Goal: Check status: Check status

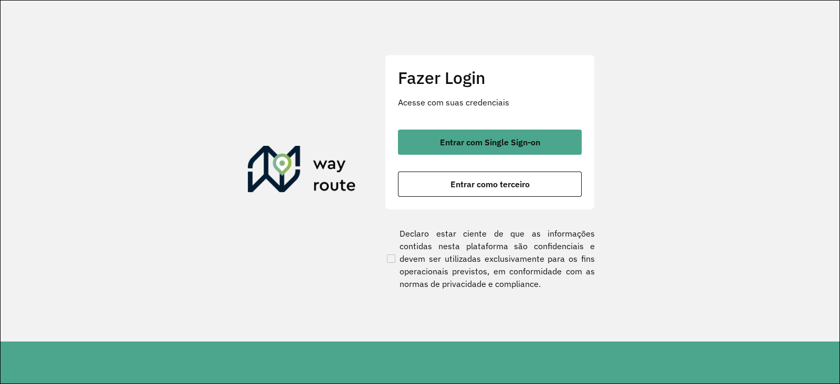
click at [489, 141] on span "Entrar com Single Sign-on" at bounding box center [490, 142] width 100 height 8
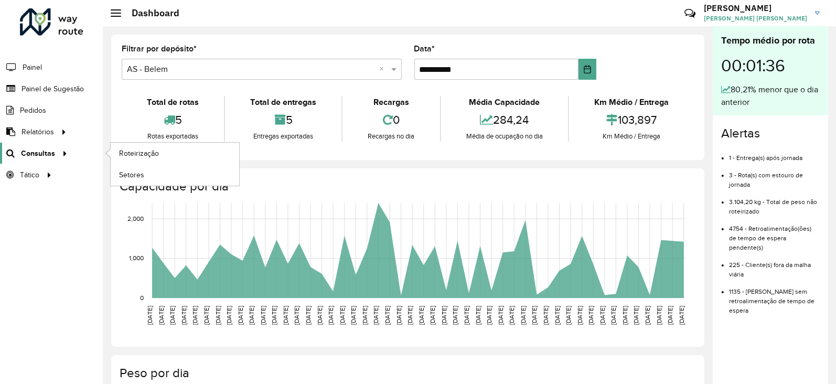
click at [27, 151] on span "Consultas" at bounding box center [38, 153] width 34 height 11
click at [145, 150] on span "Roteirização" at bounding box center [140, 153] width 43 height 11
click at [36, 150] on span "Consultas" at bounding box center [38, 153] width 34 height 11
click at [139, 172] on span "Setores" at bounding box center [132, 175] width 26 height 11
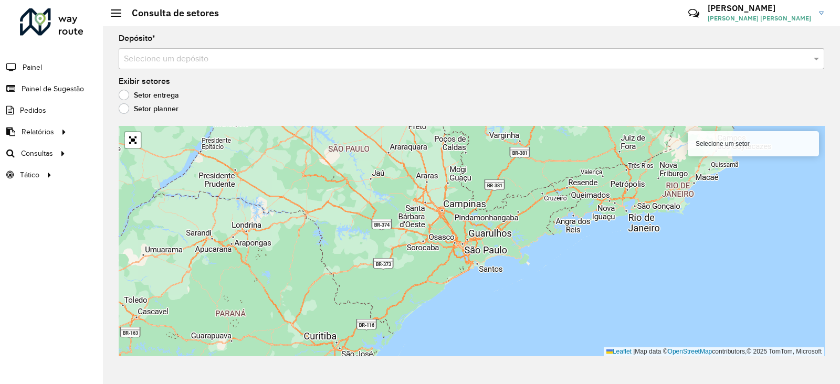
click at [197, 67] on div "Selecione um depósito" at bounding box center [471, 58] width 705 height 21
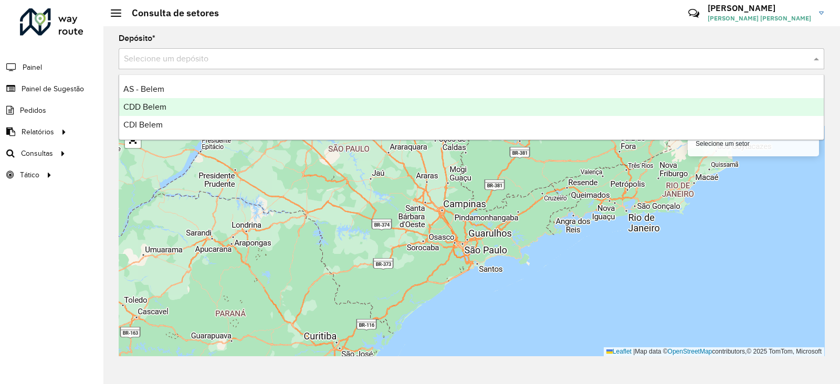
click at [155, 107] on span "CDD Belem" at bounding box center [144, 106] width 43 height 9
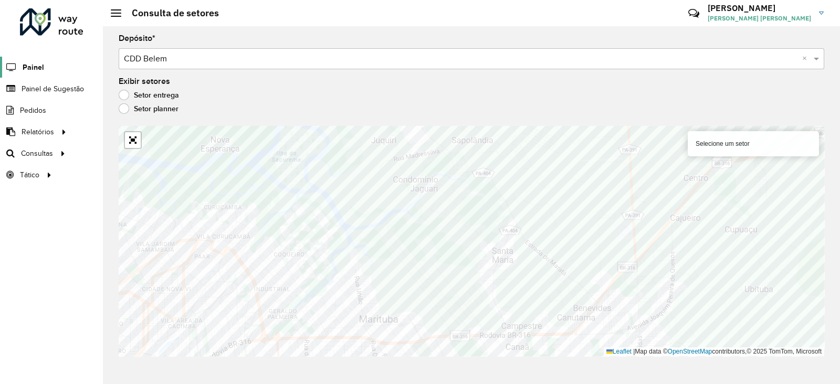
click at [23, 70] on span "Painel" at bounding box center [34, 67] width 22 height 11
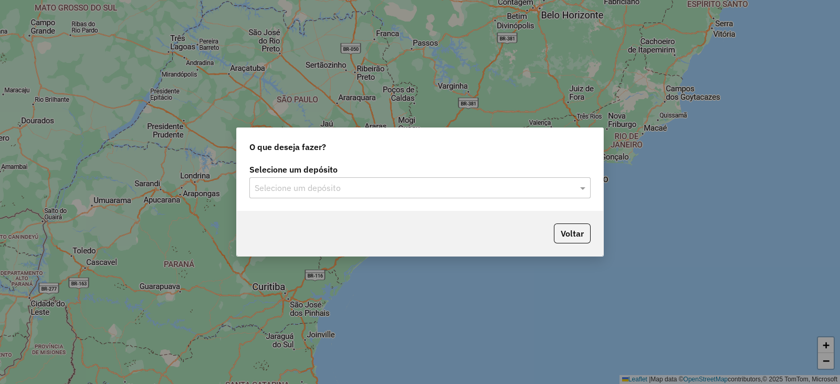
click at [388, 187] on input "text" at bounding box center [410, 188] width 310 height 13
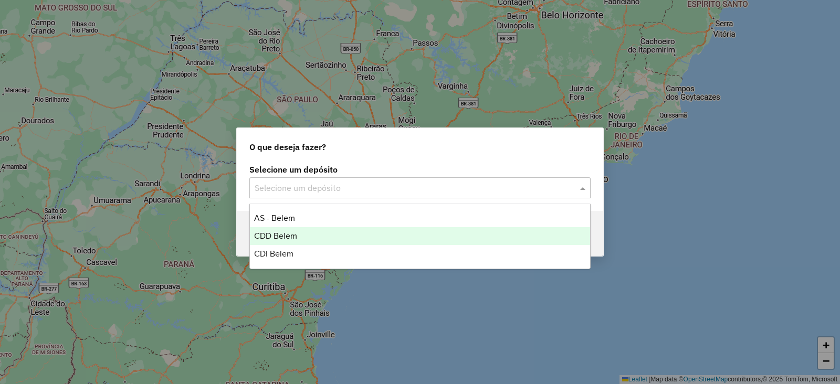
click at [283, 232] on span "CDD Belem" at bounding box center [275, 235] width 43 height 9
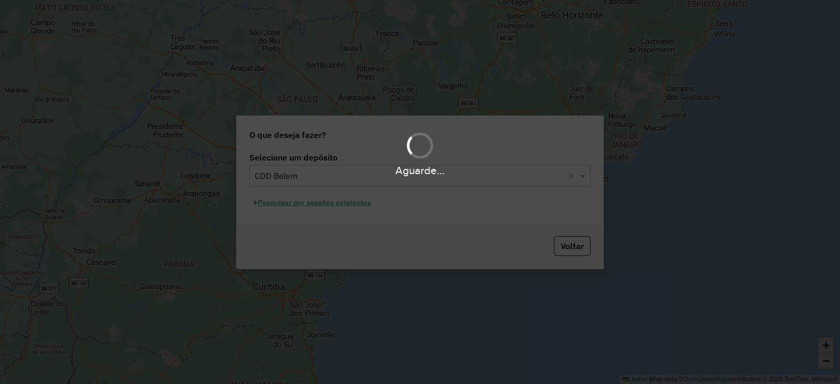
click at [304, 204] on div "Aguarde..." at bounding box center [420, 192] width 840 height 384
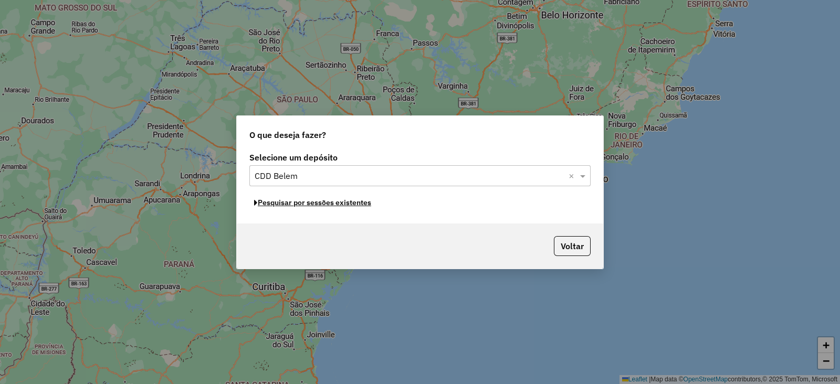
click at [299, 203] on button "Pesquisar por sessões existentes" at bounding box center [312, 203] width 126 height 16
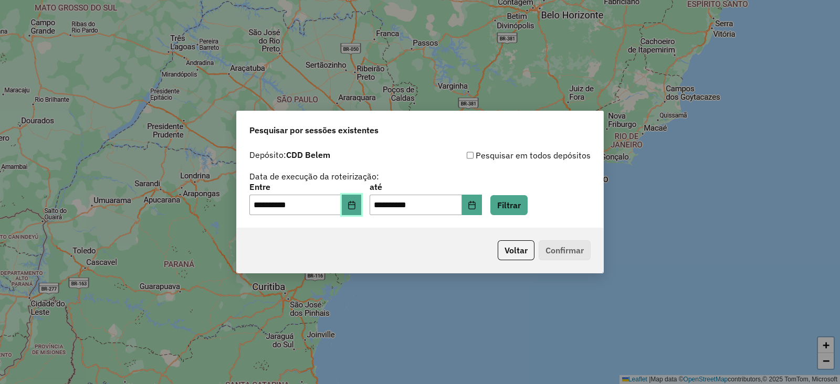
click at [362, 207] on button "Choose Date" at bounding box center [352, 205] width 20 height 21
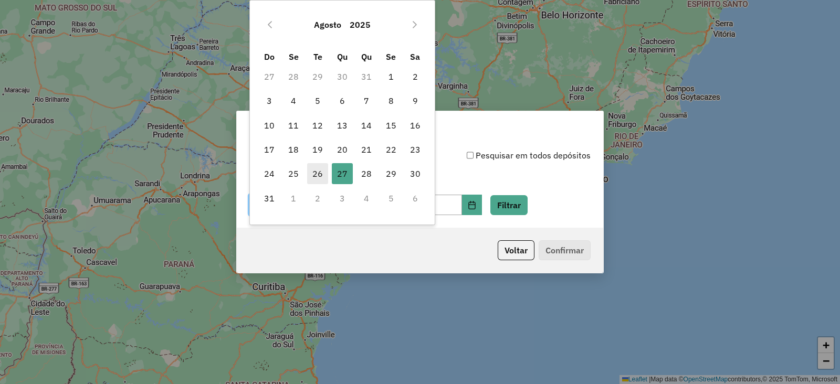
click at [313, 172] on span "26" at bounding box center [317, 173] width 21 height 21
type input "**********"
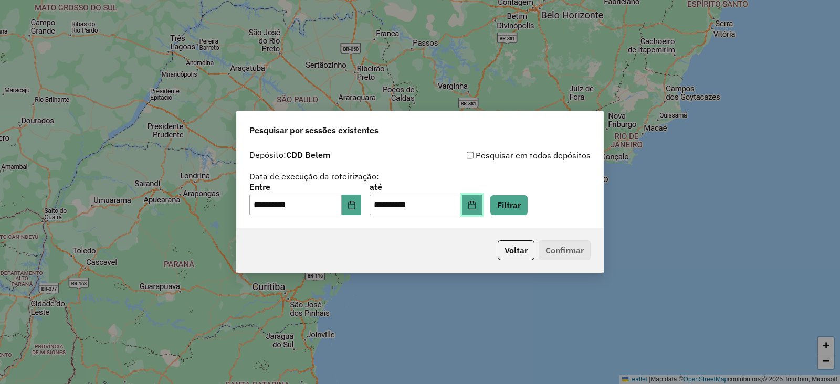
click at [475, 207] on icon "Choose Date" at bounding box center [471, 205] width 7 height 8
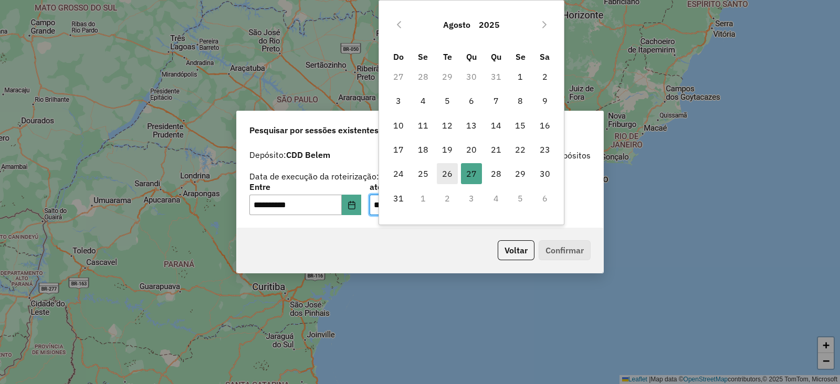
click at [439, 172] on span "26" at bounding box center [447, 173] width 21 height 21
type input "**********"
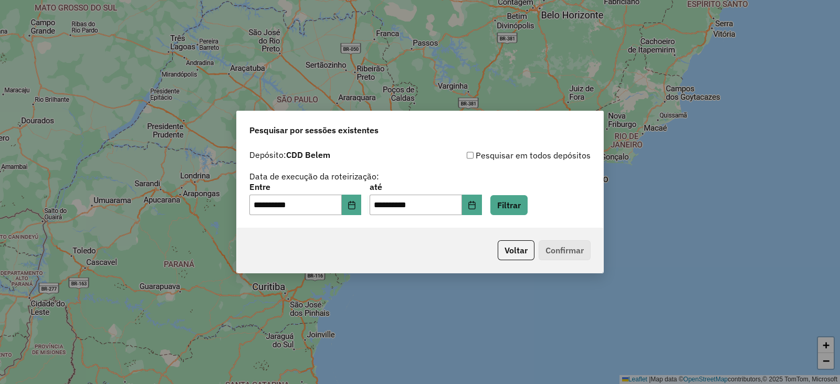
click at [557, 256] on p-footer "Voltar Confirmar" at bounding box center [541, 250] width 97 height 20
click at [554, 251] on p-footer "Voltar Confirmar" at bounding box center [541, 250] width 97 height 20
click at [521, 199] on button "Filtrar" at bounding box center [508, 205] width 37 height 20
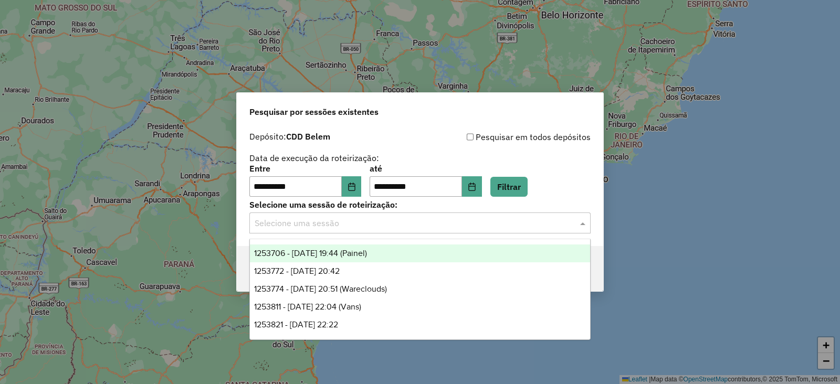
click at [359, 224] on input "text" at bounding box center [410, 223] width 310 height 13
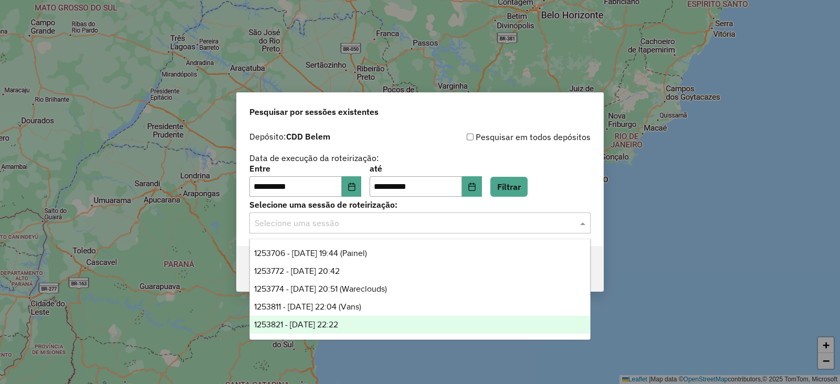
click at [315, 328] on span "1253821 - 26/08/2025 22:22" at bounding box center [296, 324] width 84 height 9
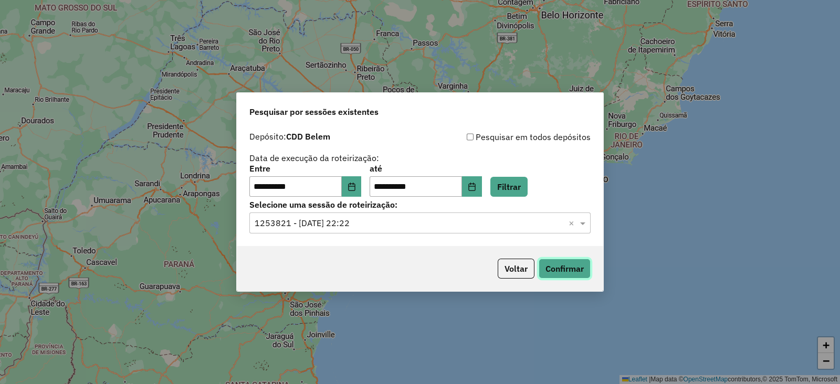
click at [574, 272] on button "Confirmar" at bounding box center [564, 269] width 52 height 20
click at [283, 183] on input "**********" at bounding box center [295, 186] width 92 height 21
click at [356, 185] on icon "Choose Date" at bounding box center [351, 187] width 8 height 8
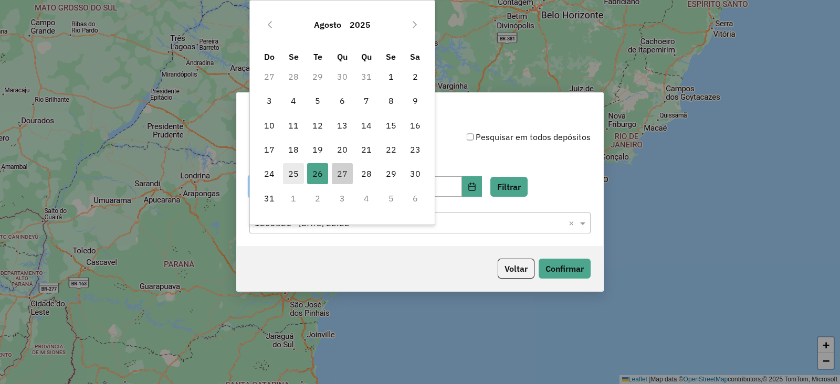
click at [293, 175] on span "25" at bounding box center [293, 173] width 21 height 21
type input "**********"
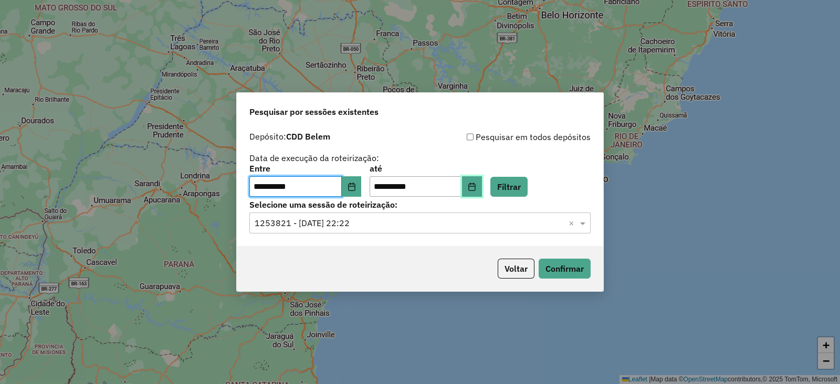
click at [476, 188] on icon "Choose Date" at bounding box center [472, 187] width 8 height 8
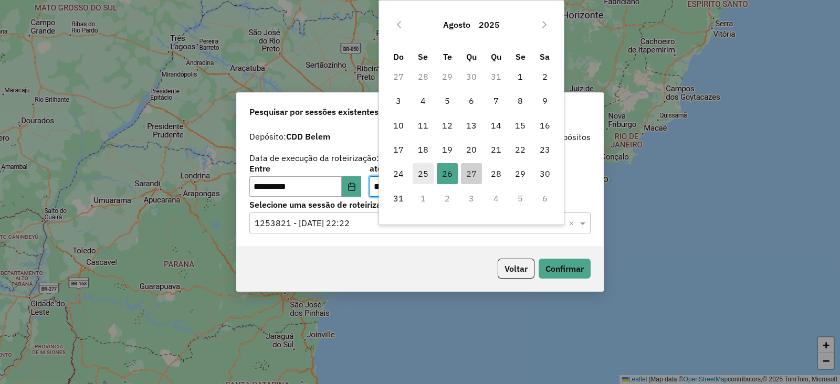
click at [420, 168] on span "25" at bounding box center [422, 173] width 21 height 21
type input "**********"
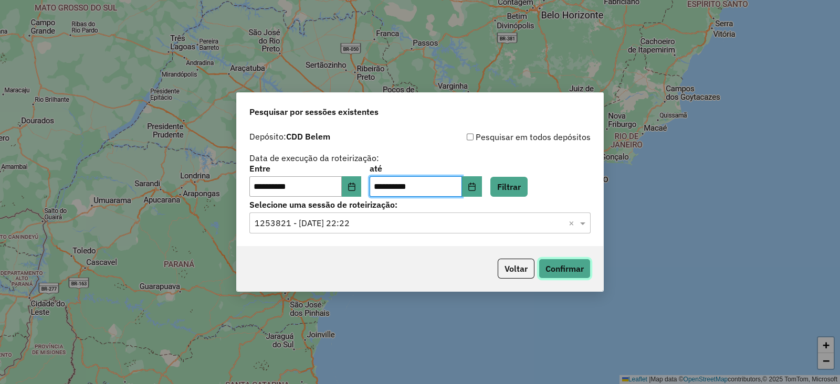
click at [567, 262] on button "Confirmar" at bounding box center [564, 269] width 52 height 20
click at [353, 190] on button "Choose Date" at bounding box center [352, 186] width 20 height 21
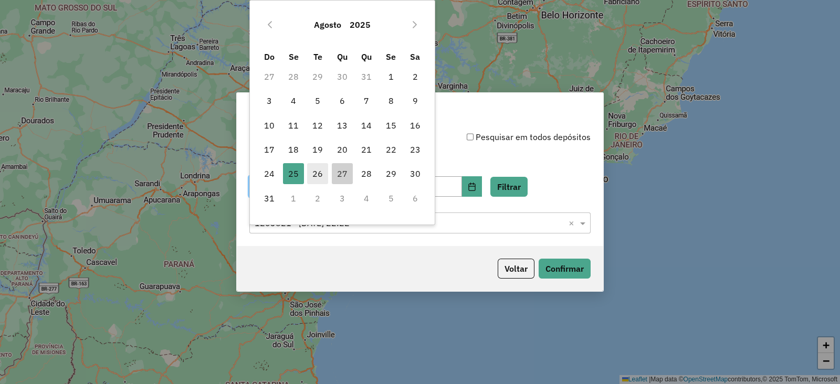
click at [319, 176] on span "26" at bounding box center [317, 173] width 21 height 21
type input "**********"
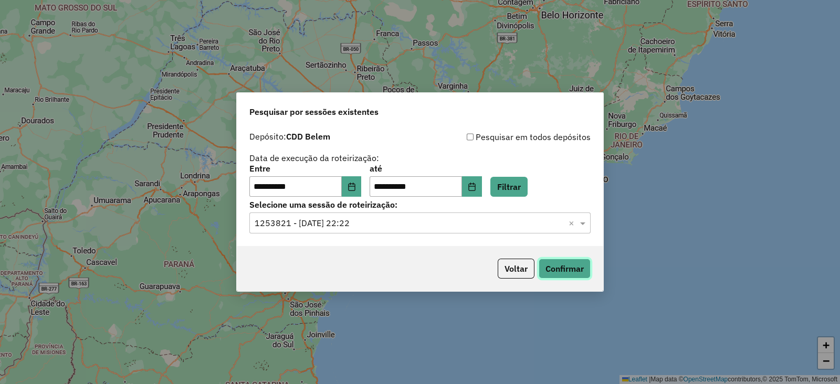
click at [566, 271] on button "Confirmar" at bounding box center [564, 269] width 52 height 20
click at [372, 221] on input "text" at bounding box center [410, 223] width 310 height 13
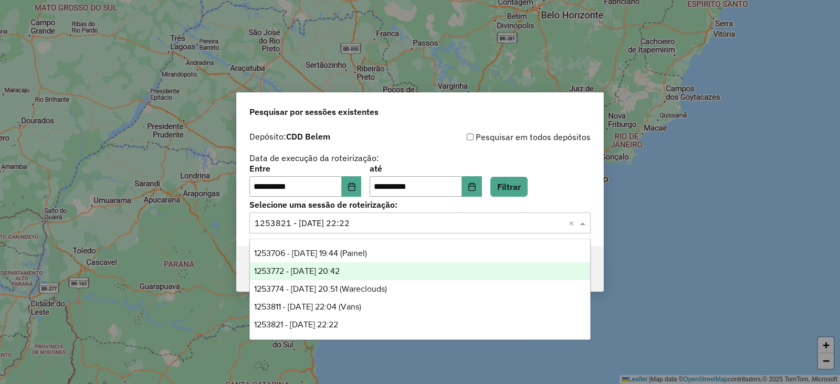
click at [369, 275] on div "1253772 - 26/08/2025 20:42" at bounding box center [420, 271] width 340 height 18
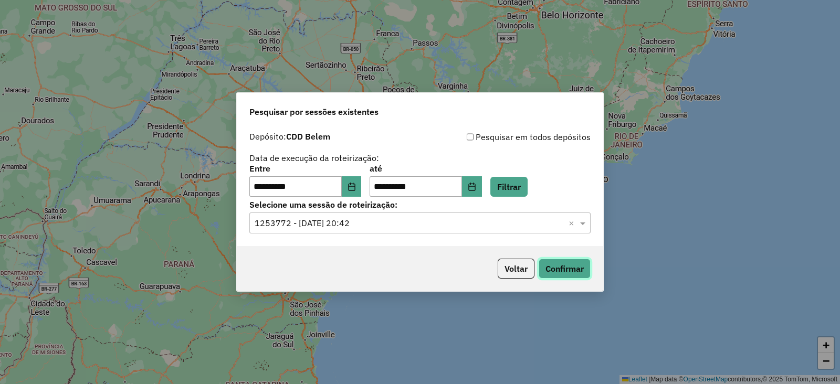
click at [582, 271] on button "Confirmar" at bounding box center [564, 269] width 52 height 20
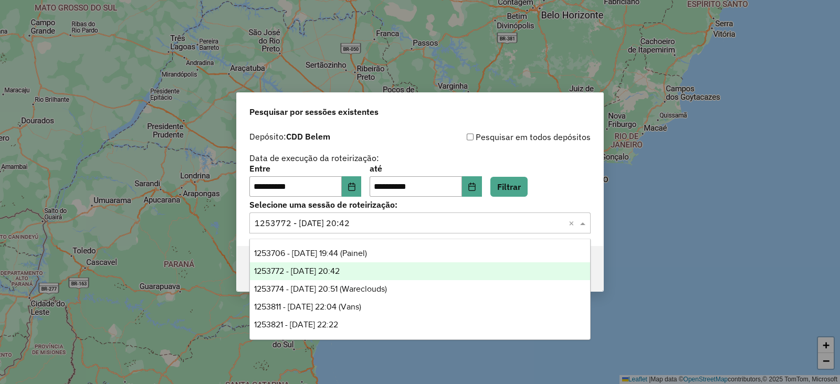
click at [365, 225] on input "text" at bounding box center [410, 223] width 310 height 13
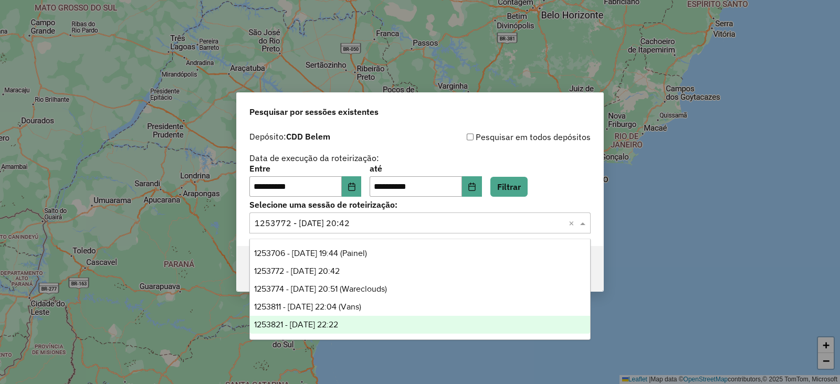
click at [338, 322] on span "1253821 - 26/08/2025 22:22" at bounding box center [296, 324] width 84 height 9
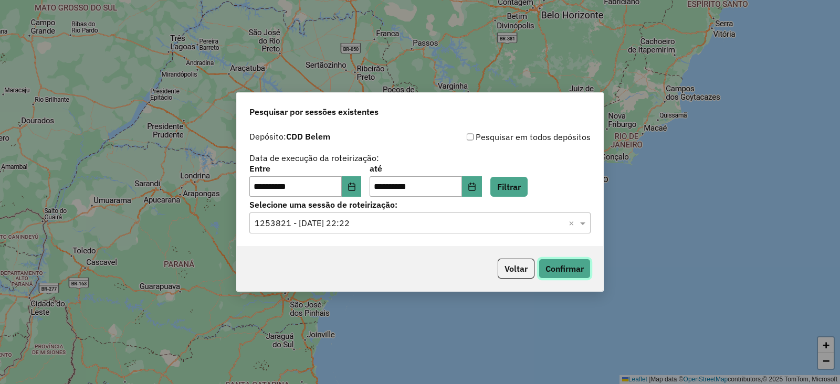
click at [576, 271] on button "Confirmar" at bounding box center [564, 269] width 52 height 20
click at [516, 267] on button "Voltar" at bounding box center [515, 269] width 37 height 20
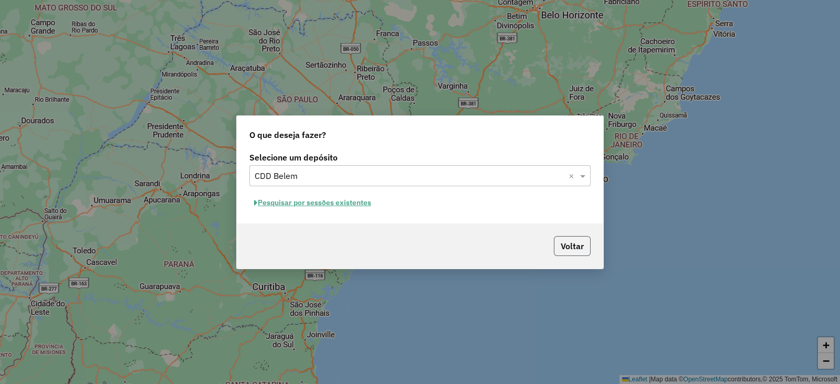
click at [573, 242] on button "Voltar" at bounding box center [572, 246] width 37 height 20
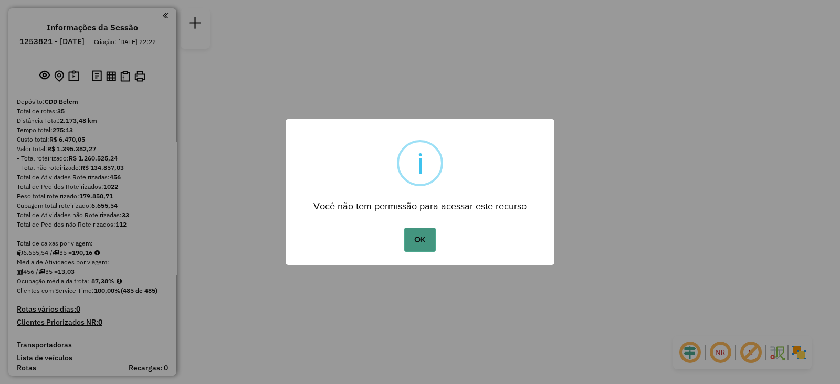
click at [417, 242] on button "OK" at bounding box center [419, 240] width 31 height 24
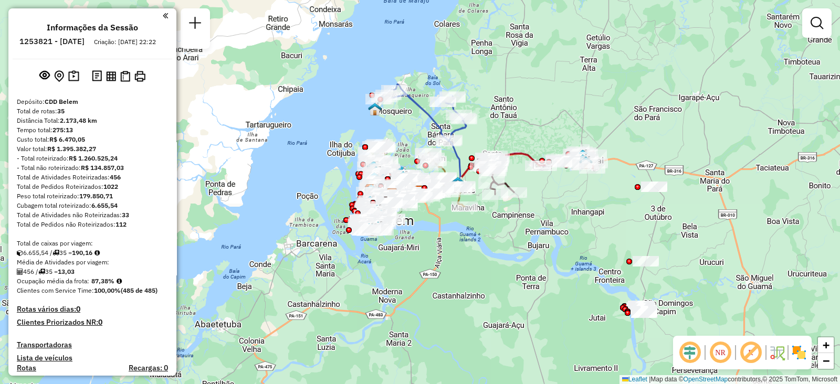
click at [164, 17] on em at bounding box center [165, 15] width 5 height 9
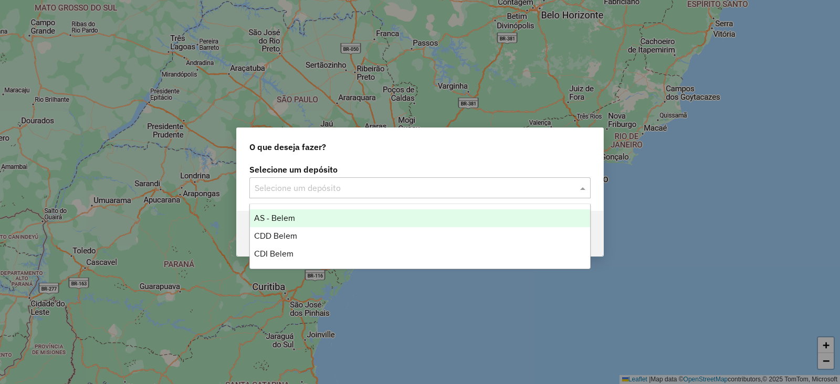
click at [468, 196] on div "Selecione um depósito" at bounding box center [419, 187] width 341 height 21
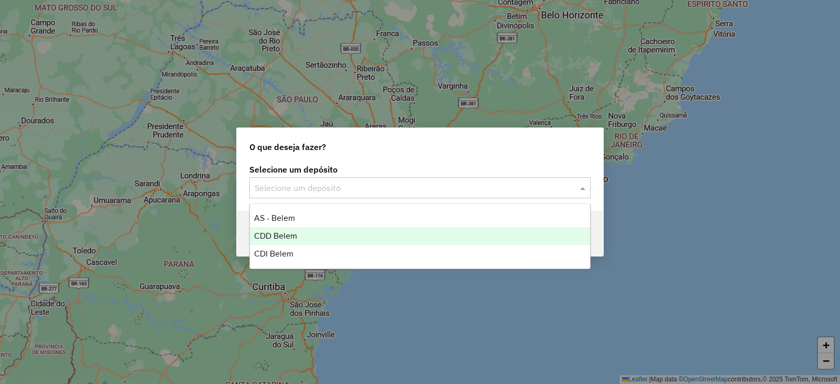
click at [287, 237] on span "CDD Belem" at bounding box center [275, 235] width 43 height 9
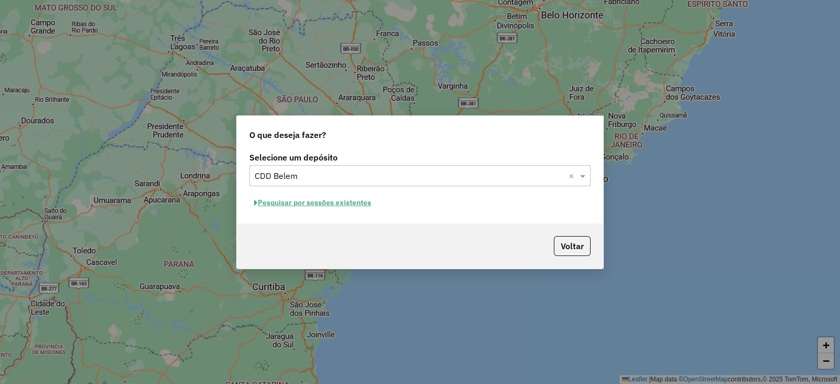
click at [316, 275] on div "O que deseja fazer? Selecione um depósito Selecione um depósito × CDD Belem × P…" at bounding box center [420, 192] width 840 height 384
click at [580, 250] on button "Voltar" at bounding box center [572, 246] width 37 height 20
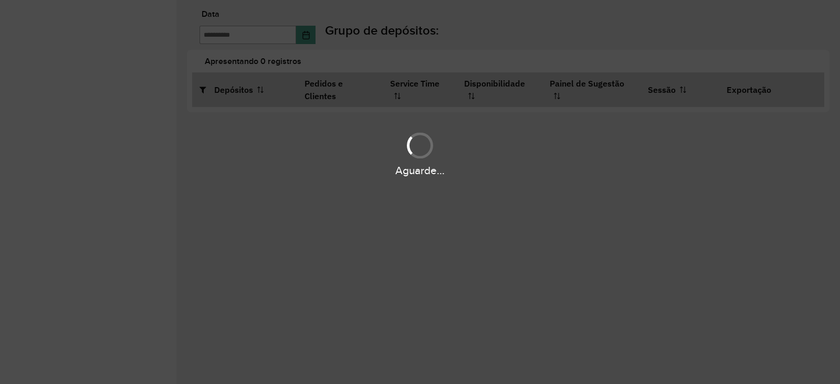
type input "**********"
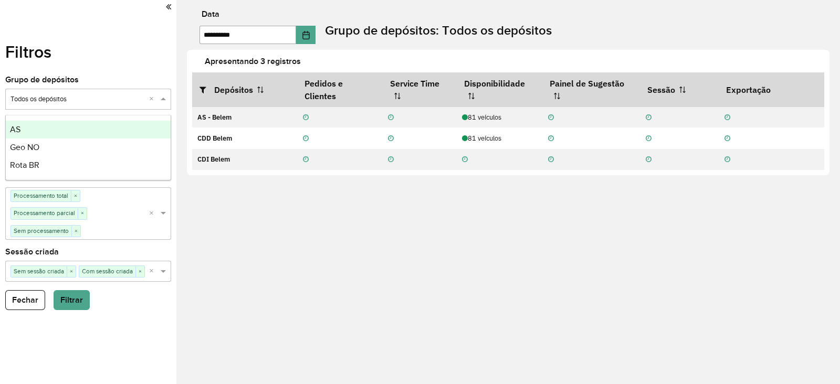
click at [68, 94] on input "text" at bounding box center [77, 99] width 134 height 10
click at [489, 279] on div "**********" at bounding box center [507, 192] width 663 height 384
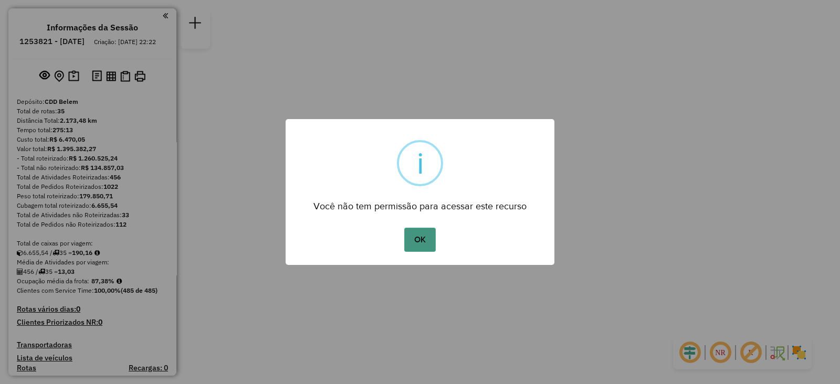
click at [425, 237] on button "OK" at bounding box center [419, 240] width 31 height 24
click at [422, 244] on button "OK" at bounding box center [419, 240] width 31 height 24
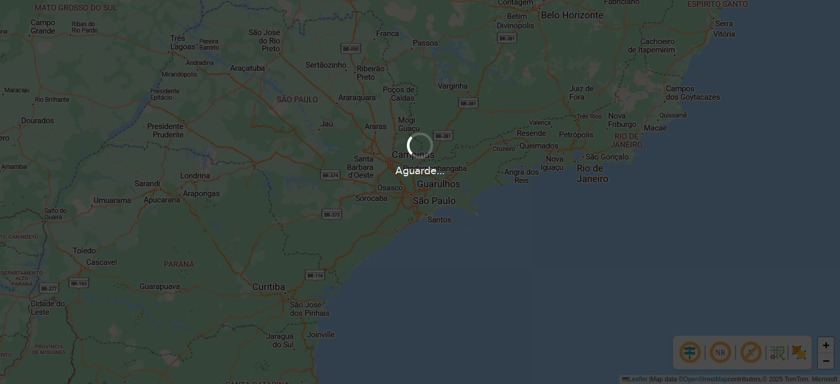
click at [340, 75] on div "Aguarde..." at bounding box center [420, 192] width 840 height 384
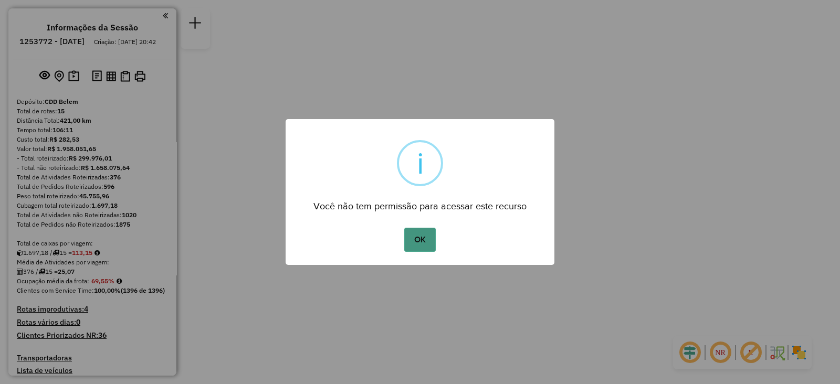
click at [419, 237] on button "OK" at bounding box center [419, 240] width 31 height 24
click at [424, 238] on button "OK" at bounding box center [419, 240] width 31 height 24
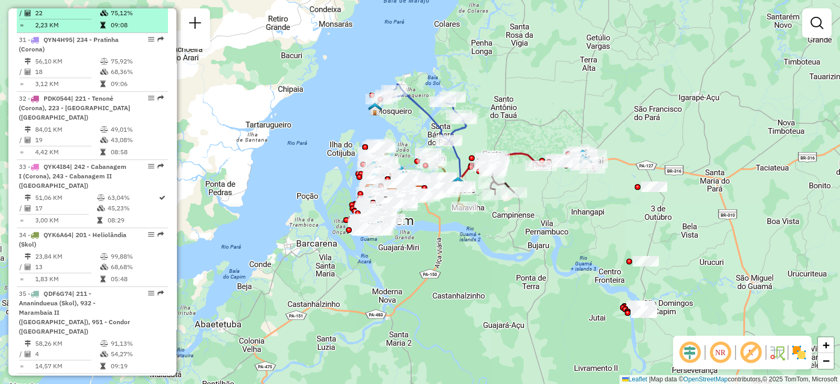
scroll to position [2361, 0]
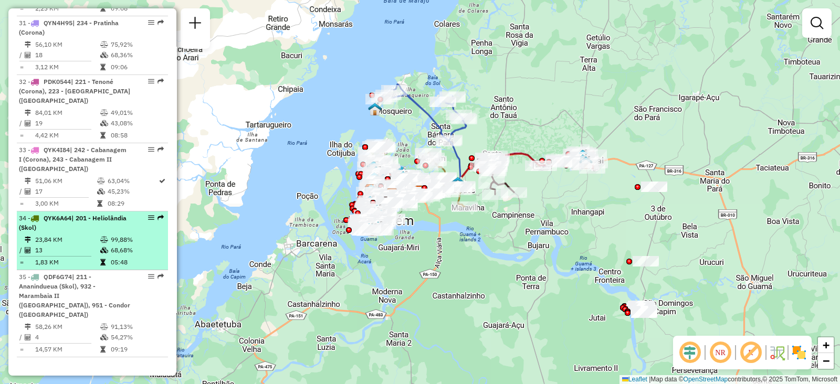
click at [73, 235] on td "23,84 KM" at bounding box center [67, 240] width 65 height 10
select select "**********"
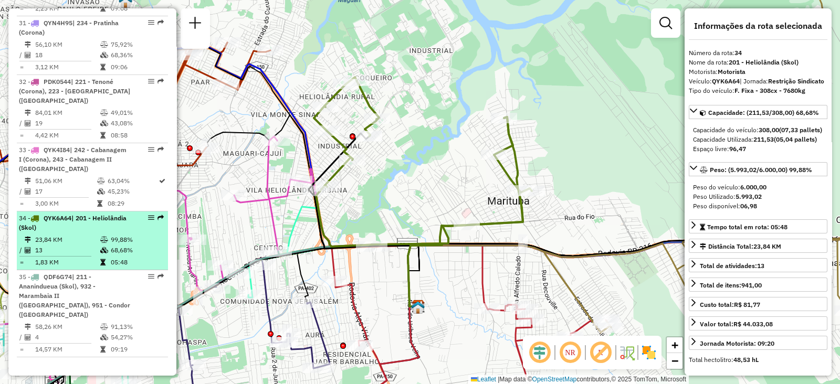
click at [106, 245] on td at bounding box center [105, 250] width 10 height 10
click at [81, 211] on li "34 - QYK6A64 | 201 - Heliolândia (Skol) 23,84 KM 99,88% / 13 68,68% = 1,83 KM 0…" at bounding box center [92, 240] width 151 height 59
click at [83, 211] on li "34 - QYK6A64 | 201 - Heliolândia (Skol) 23,84 KM 99,88% / 13 68,68% = 1,83 KM 0…" at bounding box center [92, 240] width 151 height 59
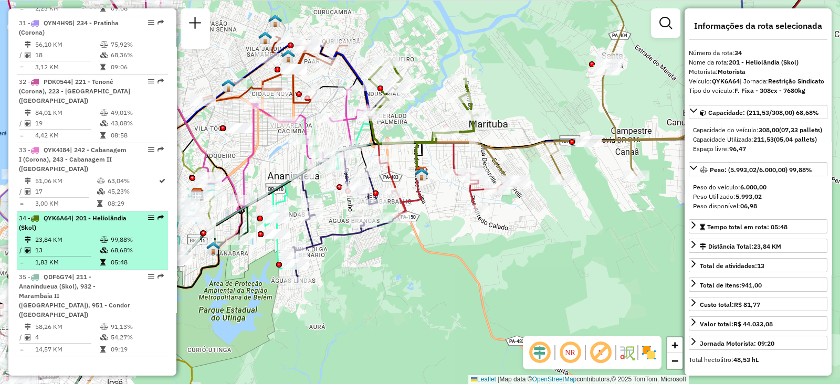
drag, startPoint x: 37, startPoint y: 136, endPoint x: 24, endPoint y: 144, distance: 15.5
click at [24, 211] on li "34 - QYK6A64 | 201 - Heliolândia (Skol) 23,84 KM 99,88% / 13 68,68% = 1,83 KM 0…" at bounding box center [92, 240] width 151 height 59
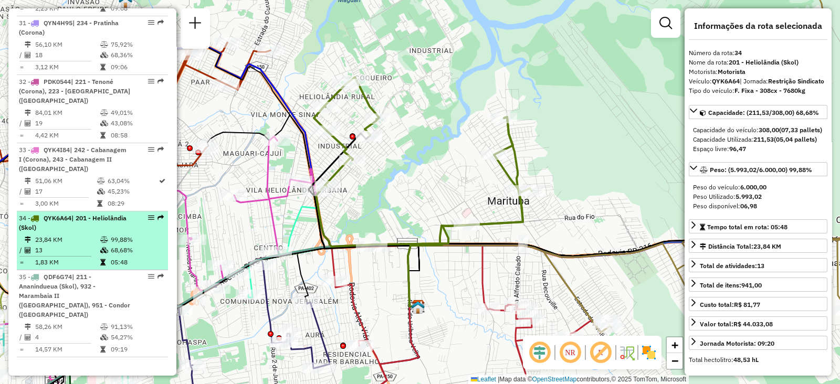
click at [38, 211] on li "34 - QYK6A64 | 201 - Heliolândia (Skol) 23,84 KM 99,88% / 13 68,68% = 1,83 KM 0…" at bounding box center [92, 240] width 151 height 59
click at [110, 235] on td "99,88%" at bounding box center [136, 240] width 53 height 10
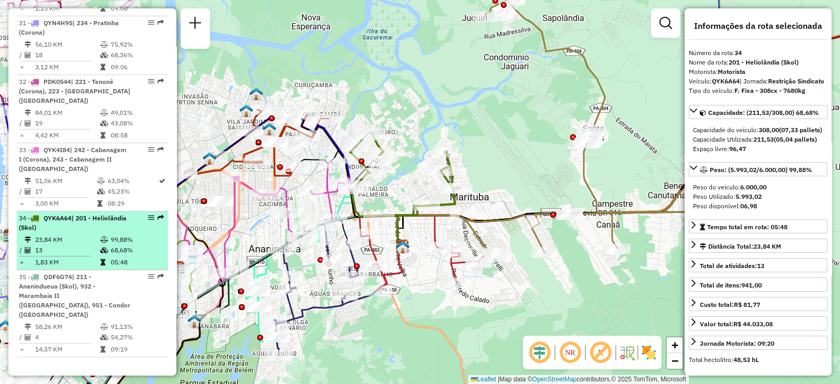
click at [103, 235] on td at bounding box center [105, 240] width 10 height 10
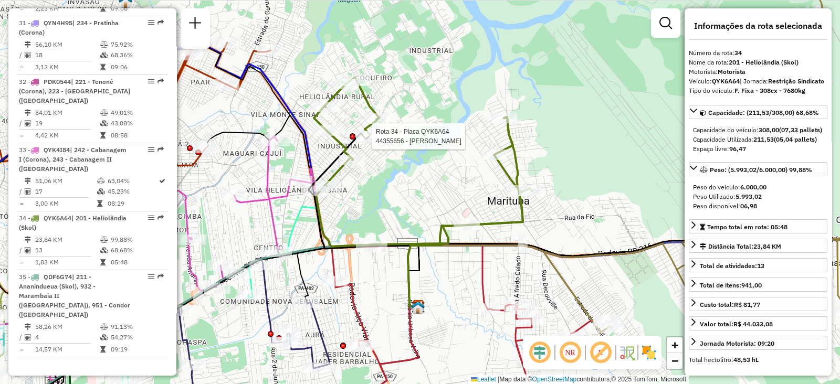
click at [352, 140] on div at bounding box center [352, 137] width 6 height 6
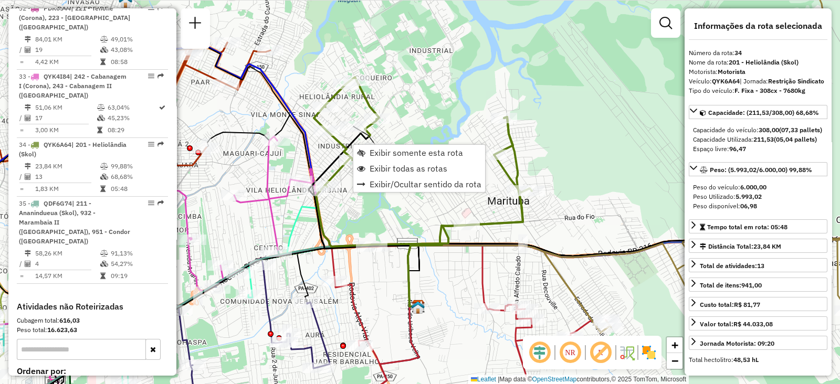
scroll to position [2473, 0]
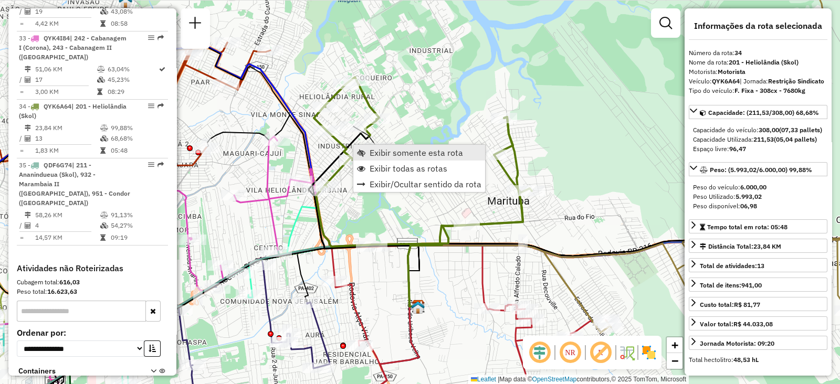
click at [388, 156] on span "Exibir somente esta rota" at bounding box center [415, 153] width 93 height 8
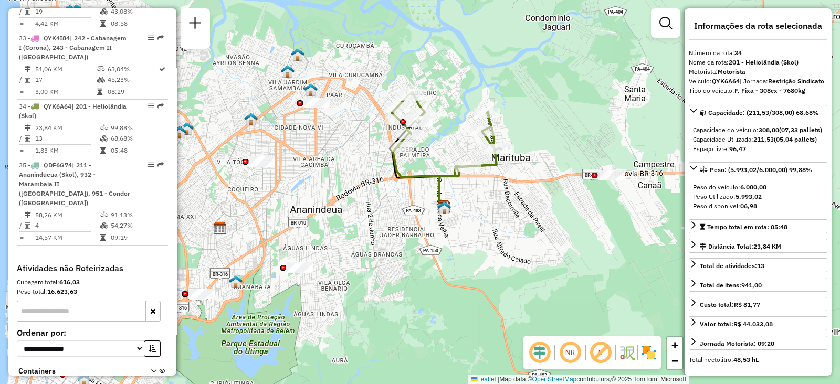
drag, startPoint x: 592, startPoint y: 156, endPoint x: 473, endPoint y: 143, distance: 119.8
click at [473, 143] on div "Janela de atendimento Grade de atendimento Capacidade Transportadoras Veículos …" at bounding box center [420, 192] width 840 height 384
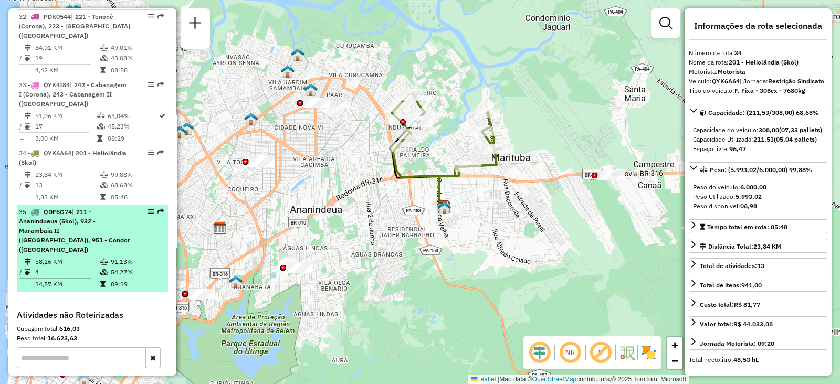
scroll to position [2408, 0]
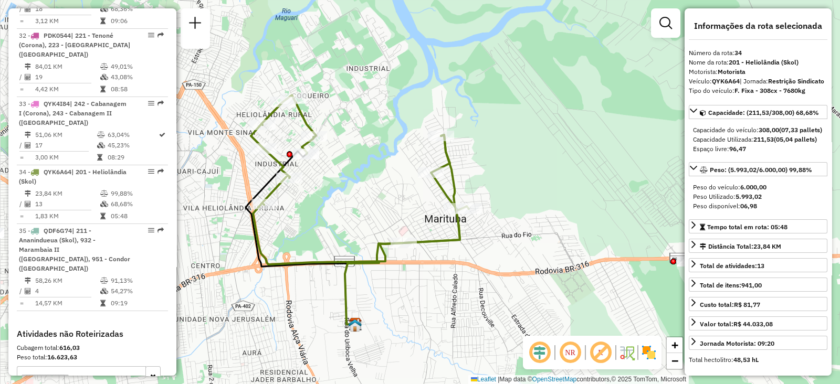
drag, startPoint x: 451, startPoint y: 216, endPoint x: 359, endPoint y: 302, distance: 126.2
click at [359, 302] on div "Janela de atendimento Grade de atendimento Capacidade Transportadoras Veículos …" at bounding box center [420, 192] width 840 height 384
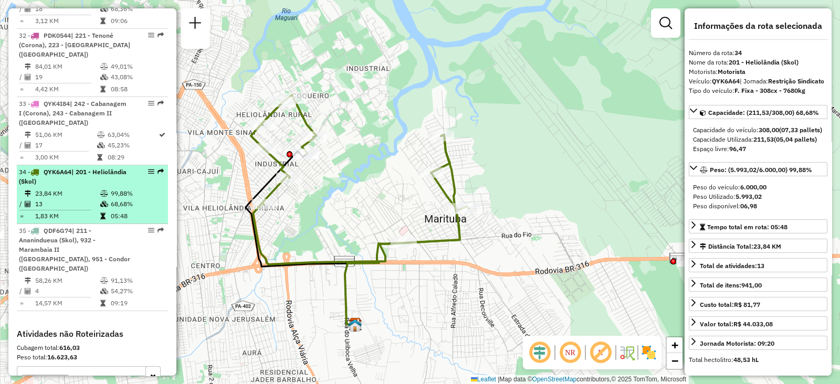
click at [107, 199] on td at bounding box center [105, 204] width 10 height 10
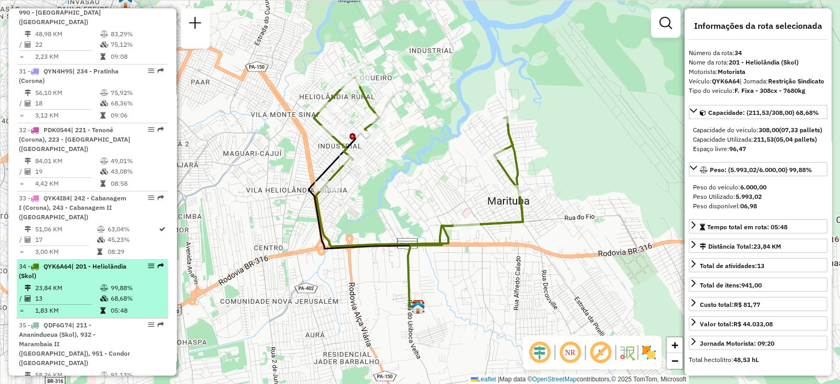
scroll to position [2276, 0]
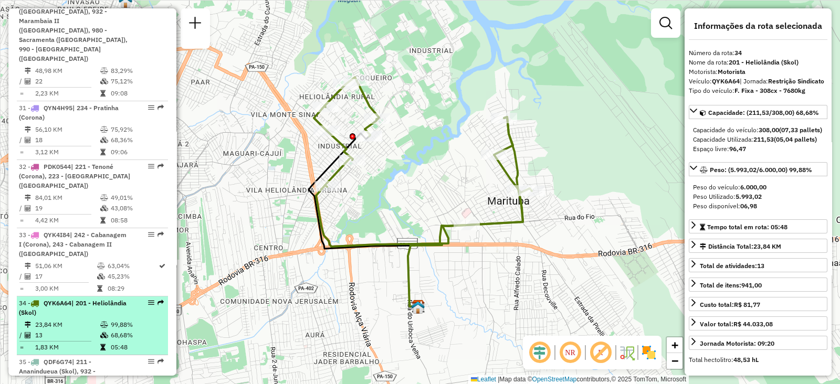
click at [110, 299] on div "34 - QYK6A64 | 201 - Heliolândia (Skol)" at bounding box center [74, 308] width 111 height 19
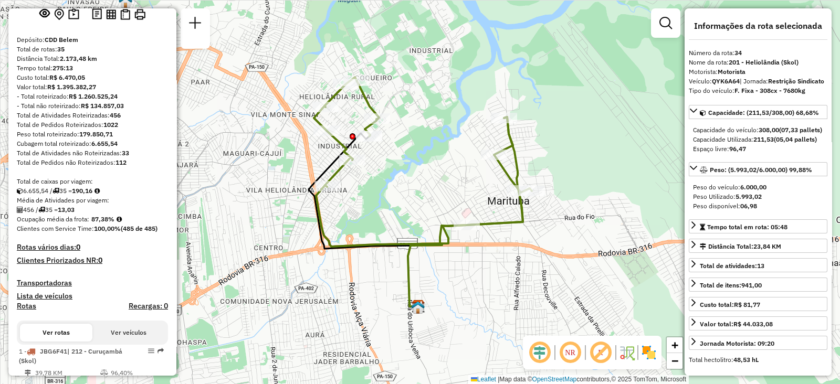
scroll to position [0, 0]
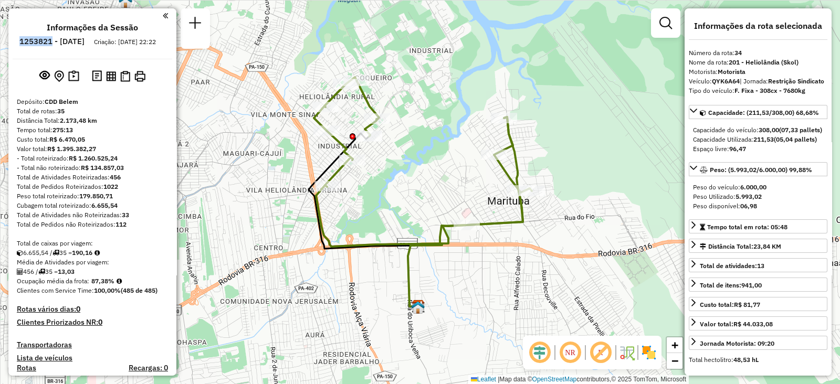
drag, startPoint x: 81, startPoint y: 41, endPoint x: 46, endPoint y: 41, distance: 34.6
click at [46, 41] on li "1253821 - 26/08/2025" at bounding box center [52, 44] width 70 height 14
copy h6 "1253821"
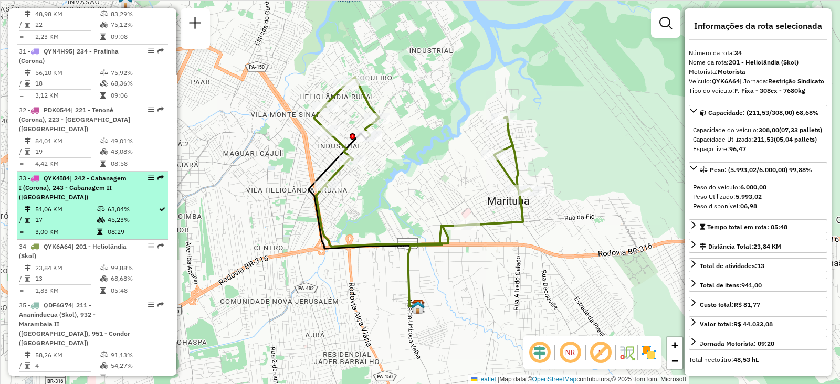
scroll to position [2361, 0]
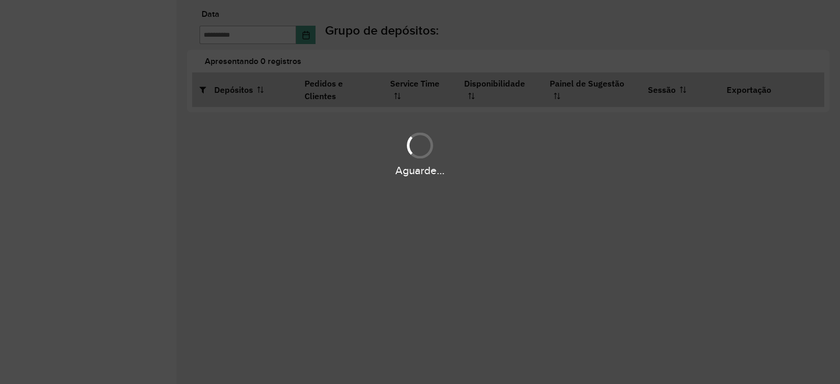
type input "**********"
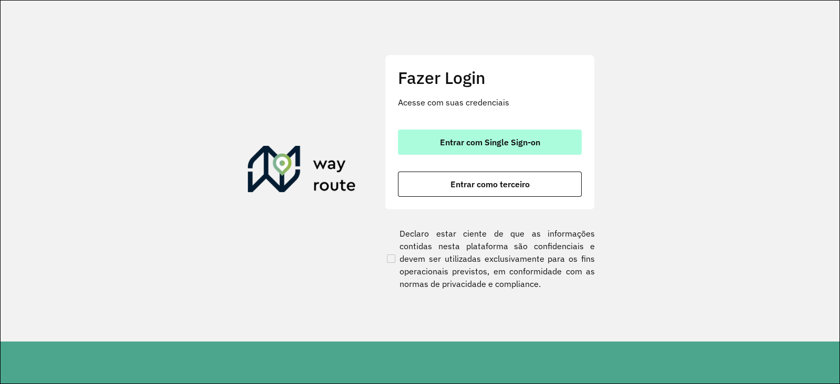
click at [512, 146] on span "Entrar com Single Sign-on" at bounding box center [490, 142] width 100 height 8
